Goal: Information Seeking & Learning: Learn about a topic

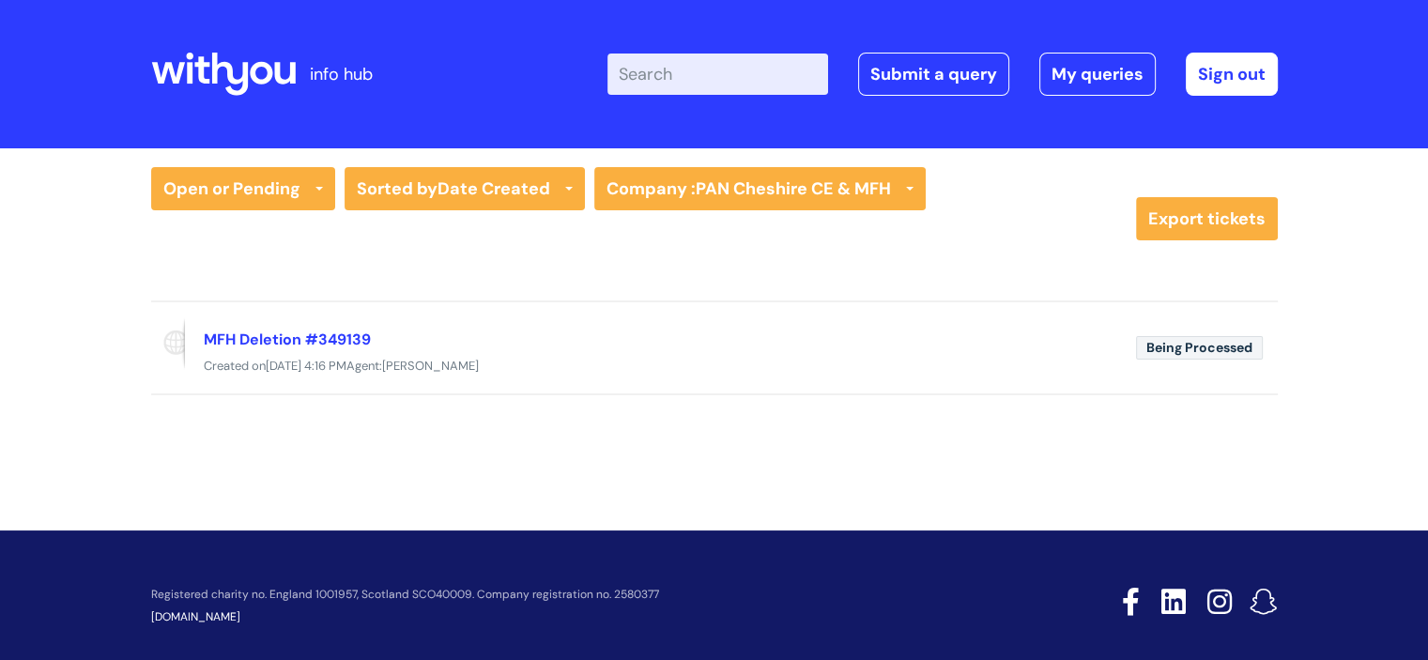
click at [239, 68] on icon at bounding box center [223, 74] width 145 height 45
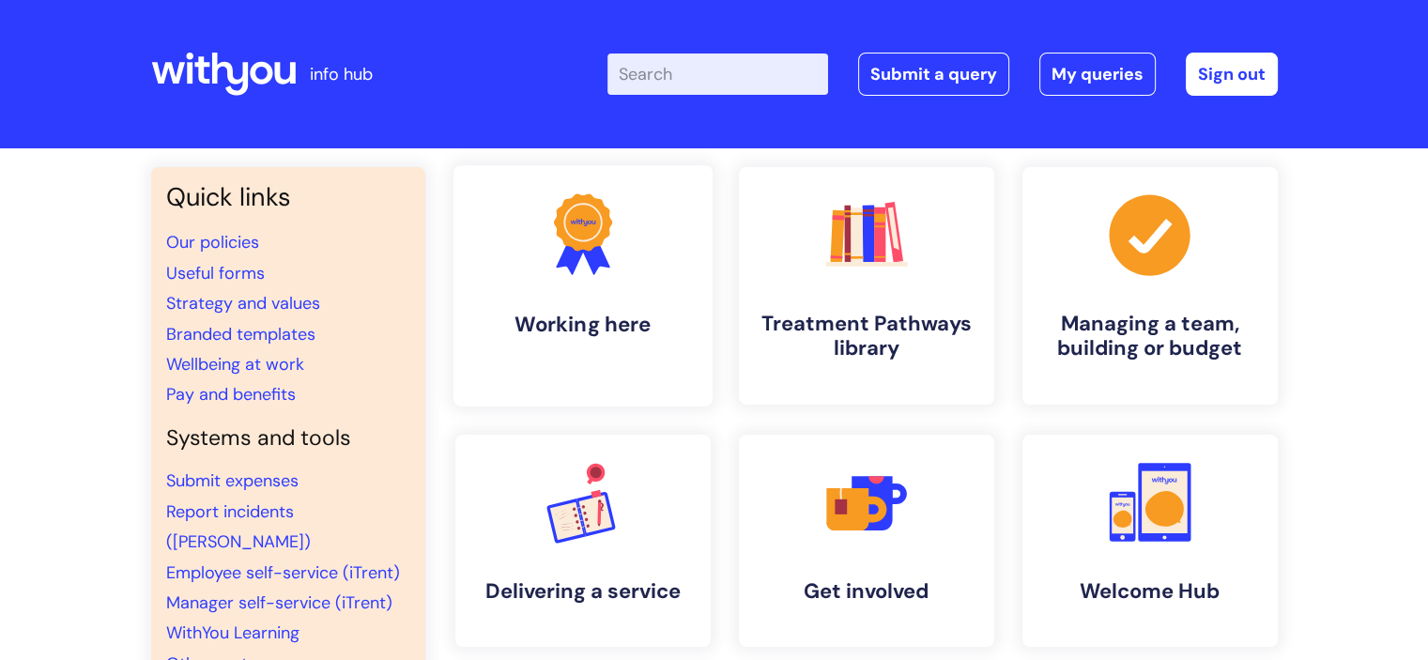
click at [555, 329] on h4 "Working here" at bounding box center [582, 324] width 229 height 25
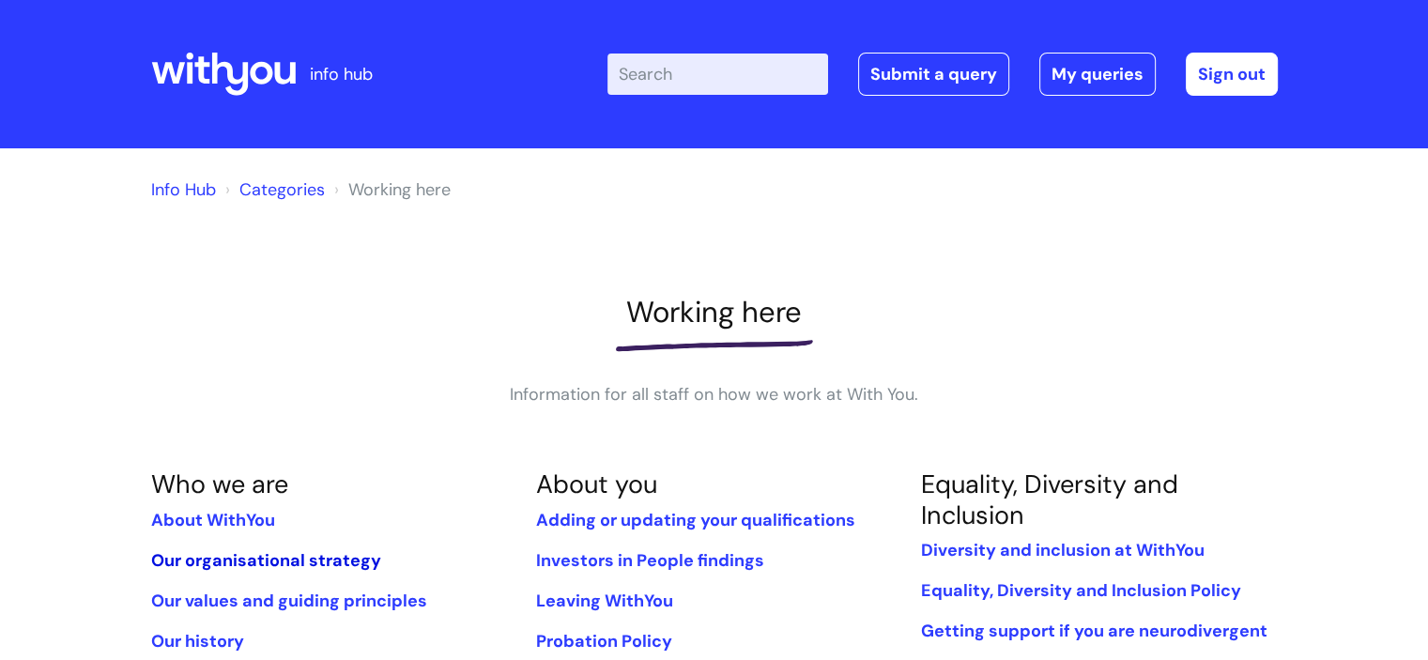
click at [255, 562] on link "Our organisational strategy" at bounding box center [266, 560] width 230 height 23
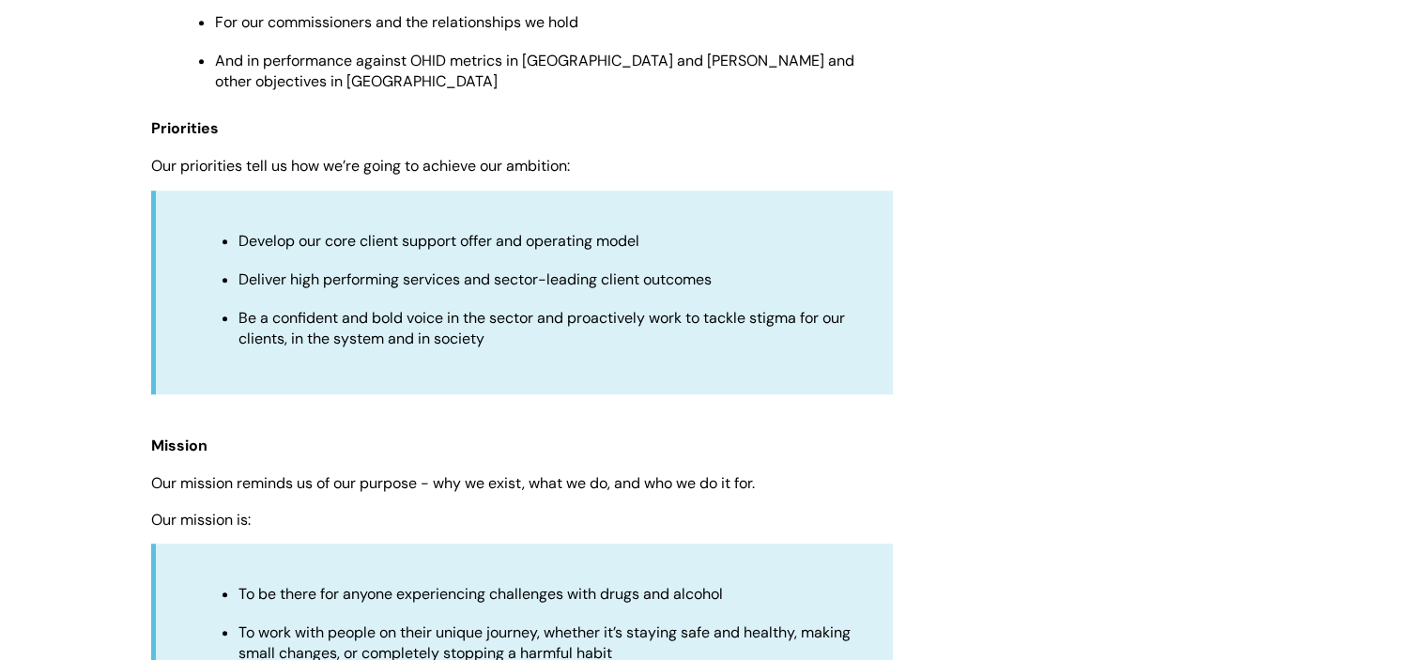
scroll to position [1333, 0]
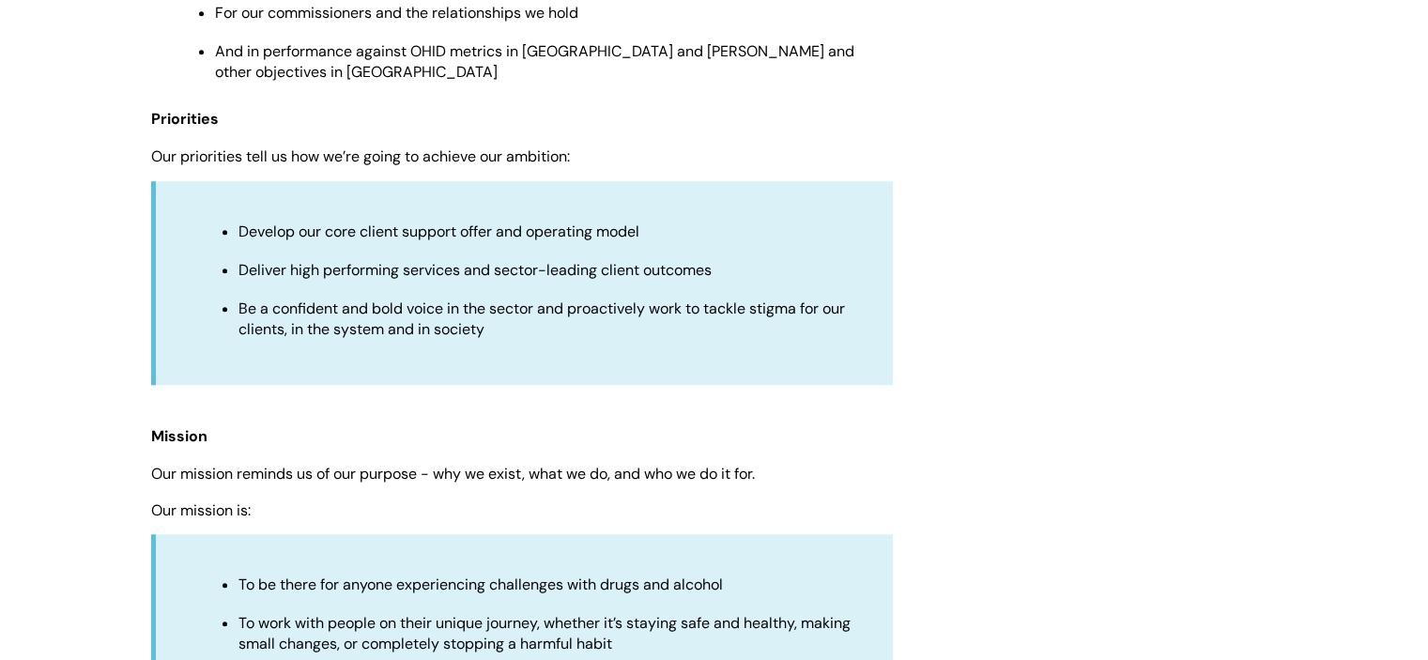
drag, startPoint x: 1437, startPoint y: 111, endPoint x: 1386, endPoint y: 311, distance: 206.3
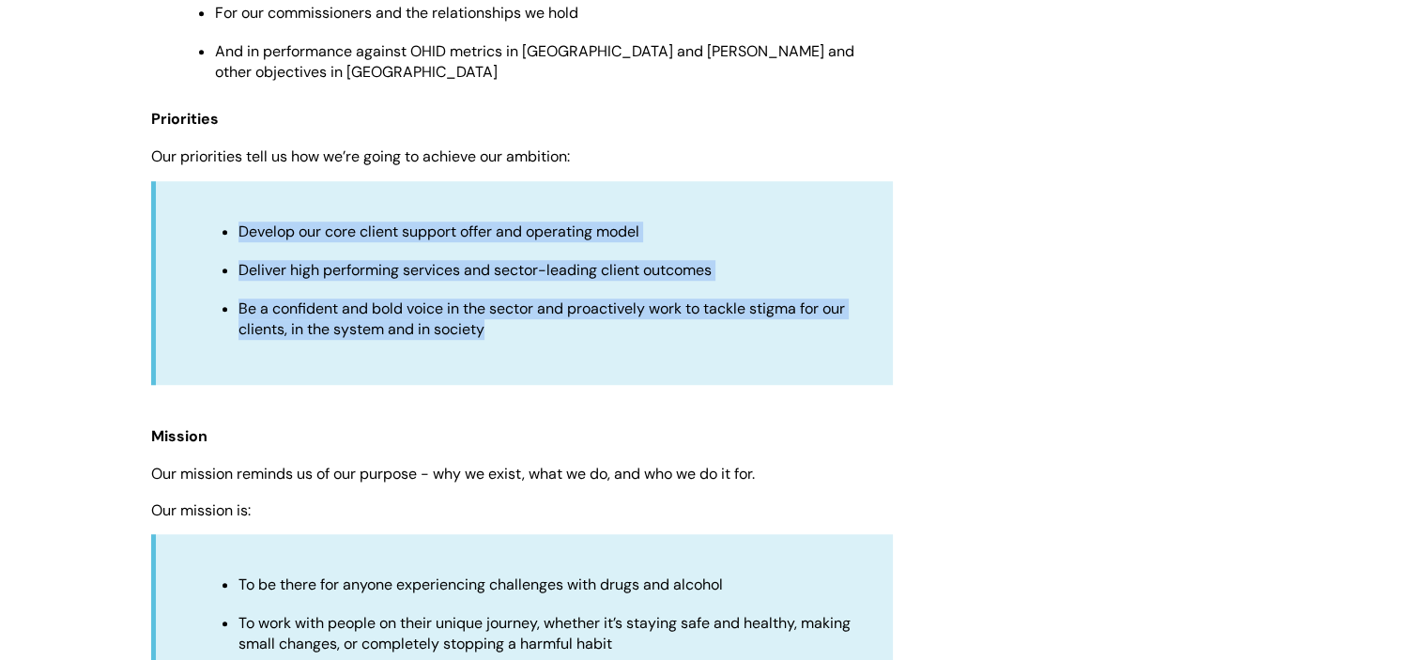
drag, startPoint x: 504, startPoint y: 320, endPoint x: 234, endPoint y: 219, distance: 288.7
click at [234, 219] on ul "Develop our core client support offer and operating model Deliver high performi…" at bounding box center [533, 279] width 681 height 121
copy ul "Develop our core client support offer and operating model Deliver high performi…"
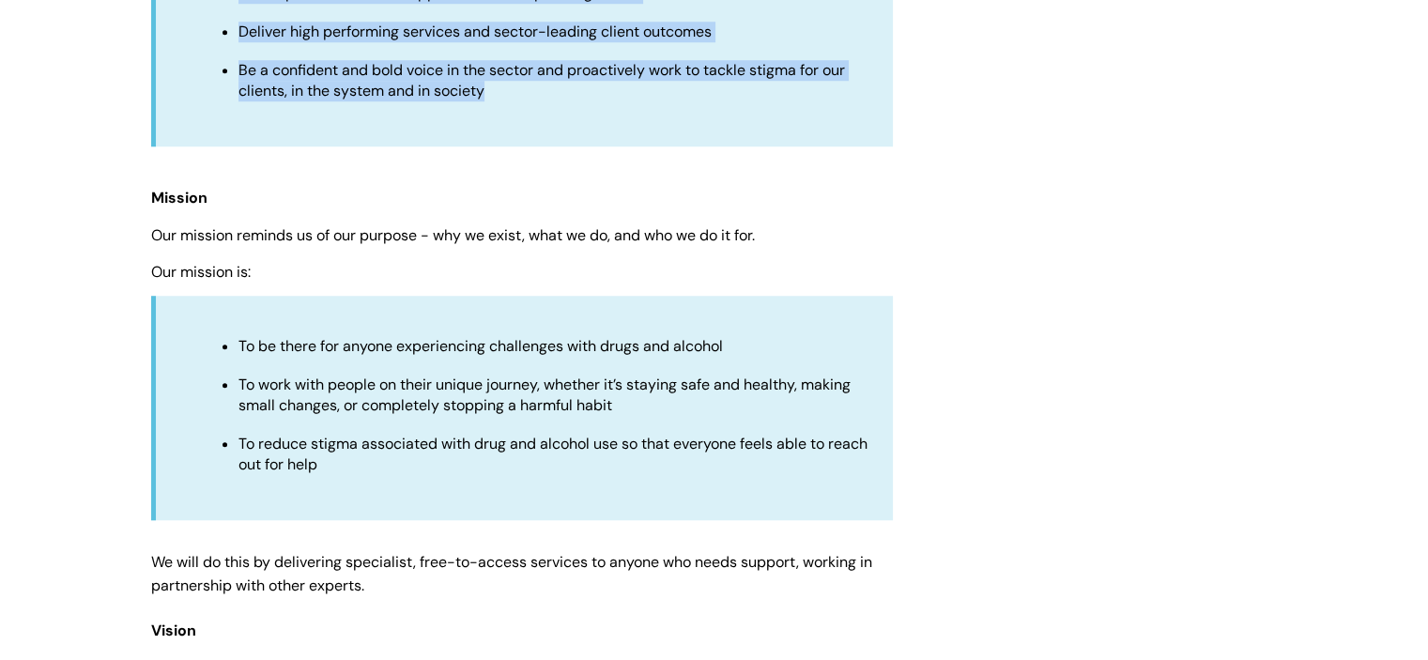
scroll to position [1576, 0]
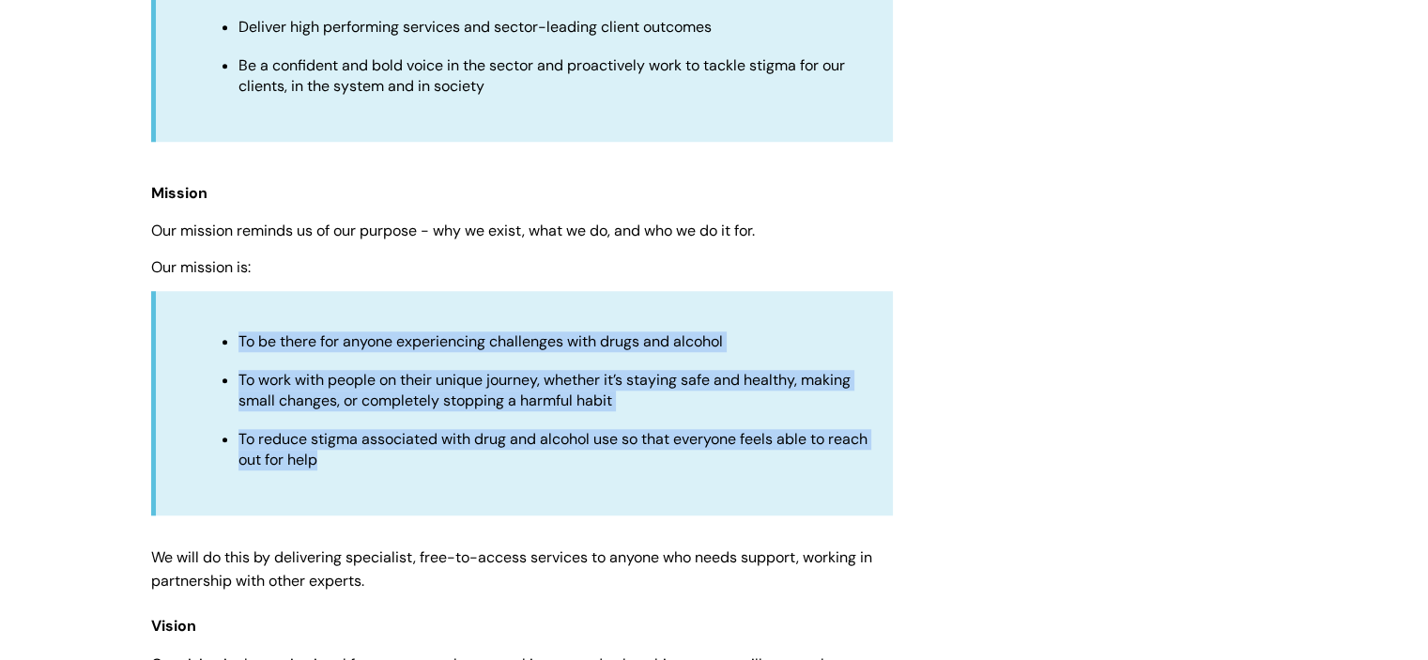
drag, startPoint x: 345, startPoint y: 450, endPoint x: 237, endPoint y: 330, distance: 161.5
click at [237, 330] on ul "To be there for anyone experiencing challenges with drugs and alcohol To work w…" at bounding box center [533, 400] width 681 height 142
copy ul "To be there for anyone experiencing challenges with drugs and alcohol To work w…"
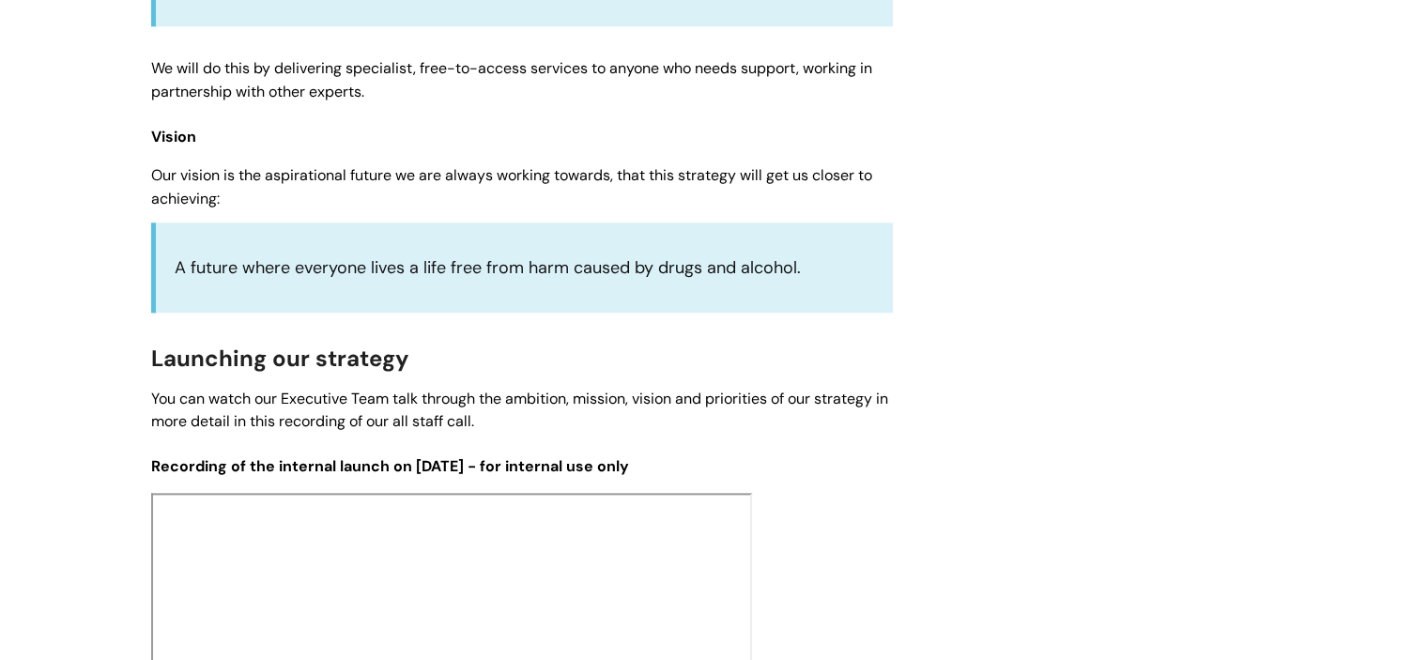
scroll to position [2066, 0]
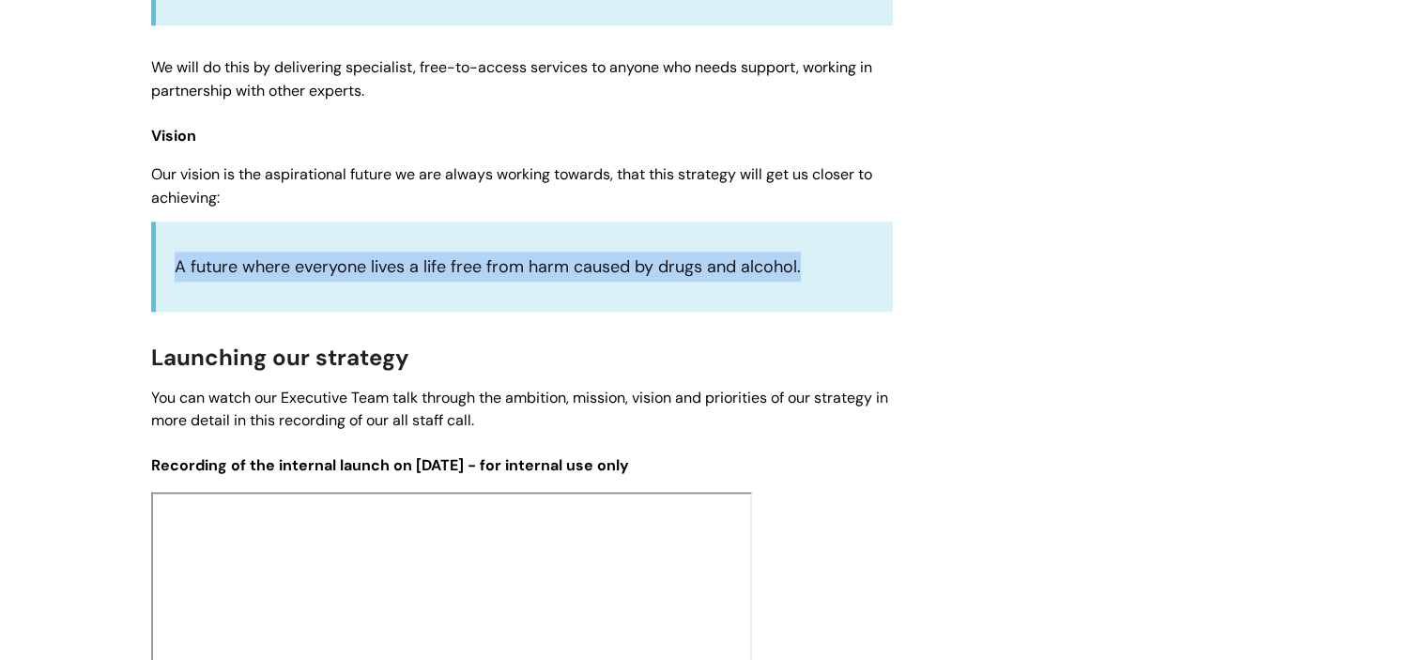
drag, startPoint x: 800, startPoint y: 252, endPoint x: 175, endPoint y: 275, distance: 625.6
click at [175, 275] on div "A future where everyone lives a life free from harm caused by drugs and alcohol." at bounding box center [522, 267] width 742 height 90
copy p "A future where everyone lives a life free from harm caused by drugs and alcohol."
